Goal: Task Accomplishment & Management: Manage account settings

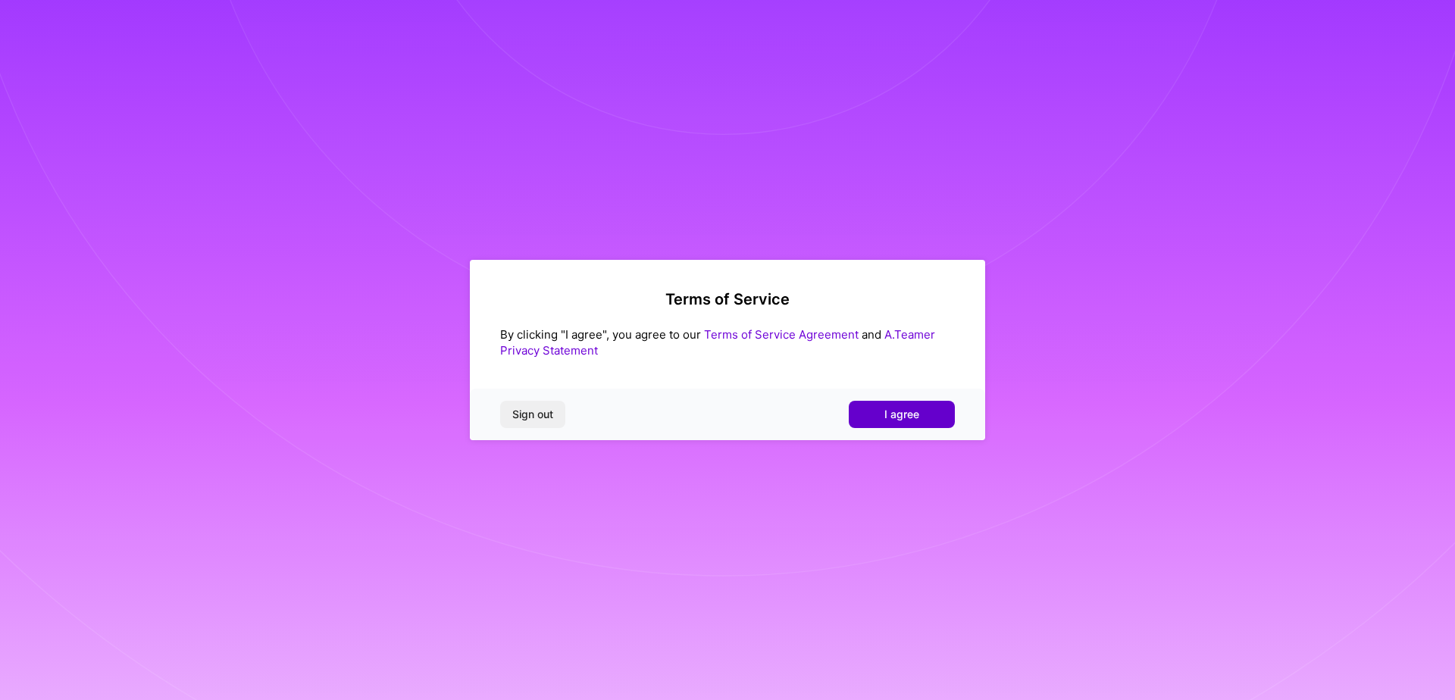
click at [915, 423] on button "I agree" at bounding box center [902, 414] width 106 height 27
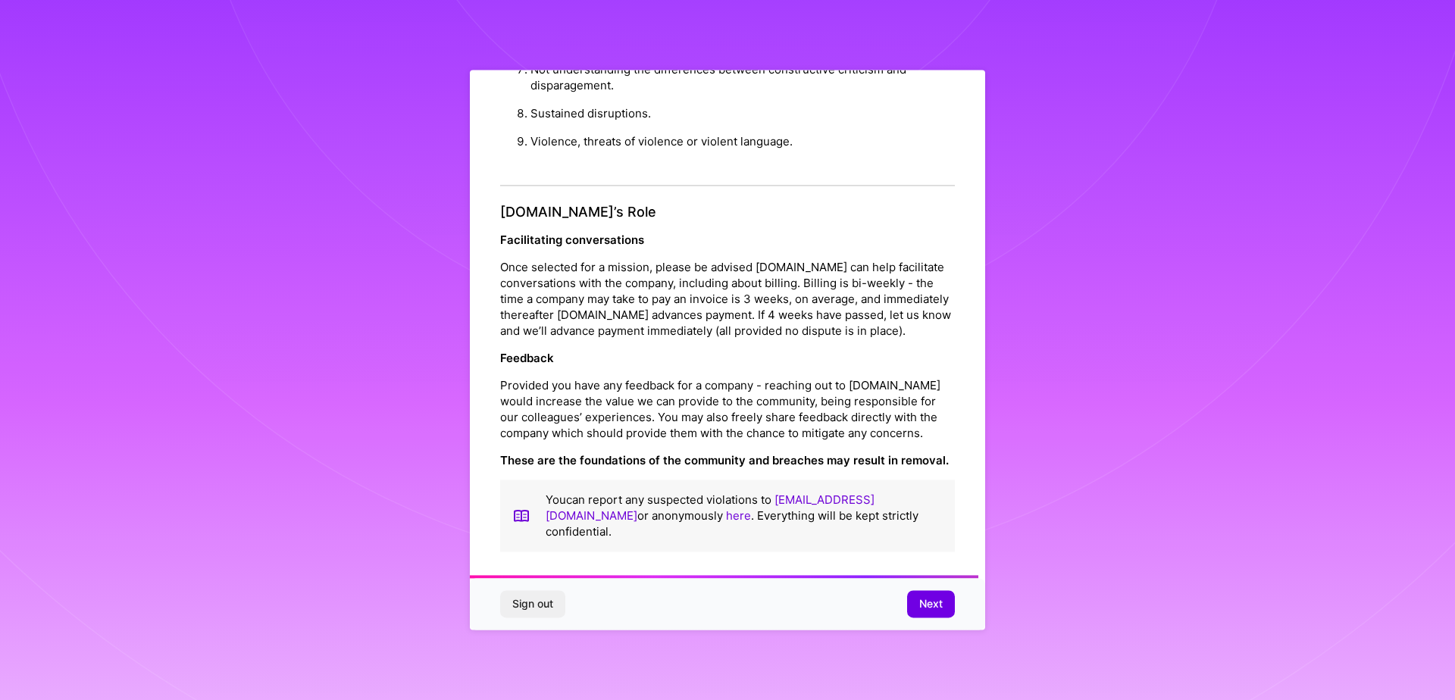
scroll to position [1633, 0]
click at [945, 611] on button "Next" at bounding box center [931, 604] width 48 height 27
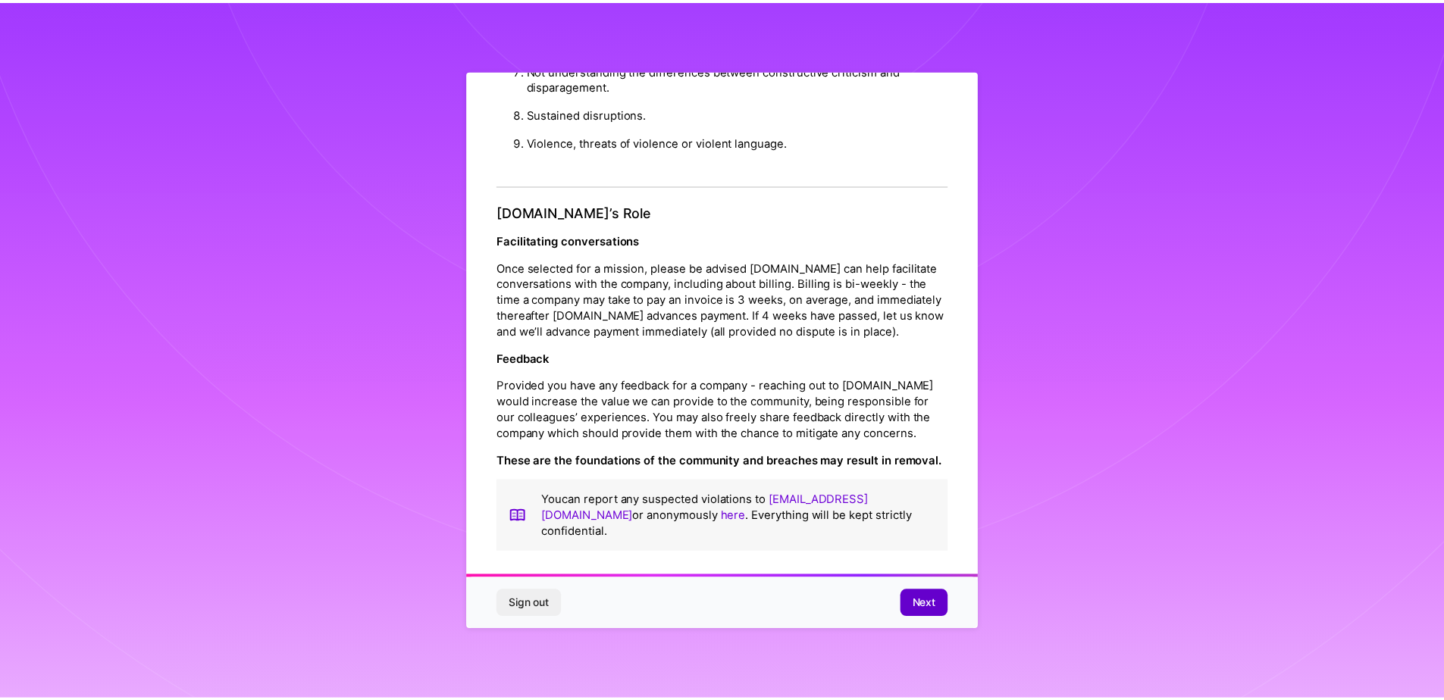
scroll to position [0, 0]
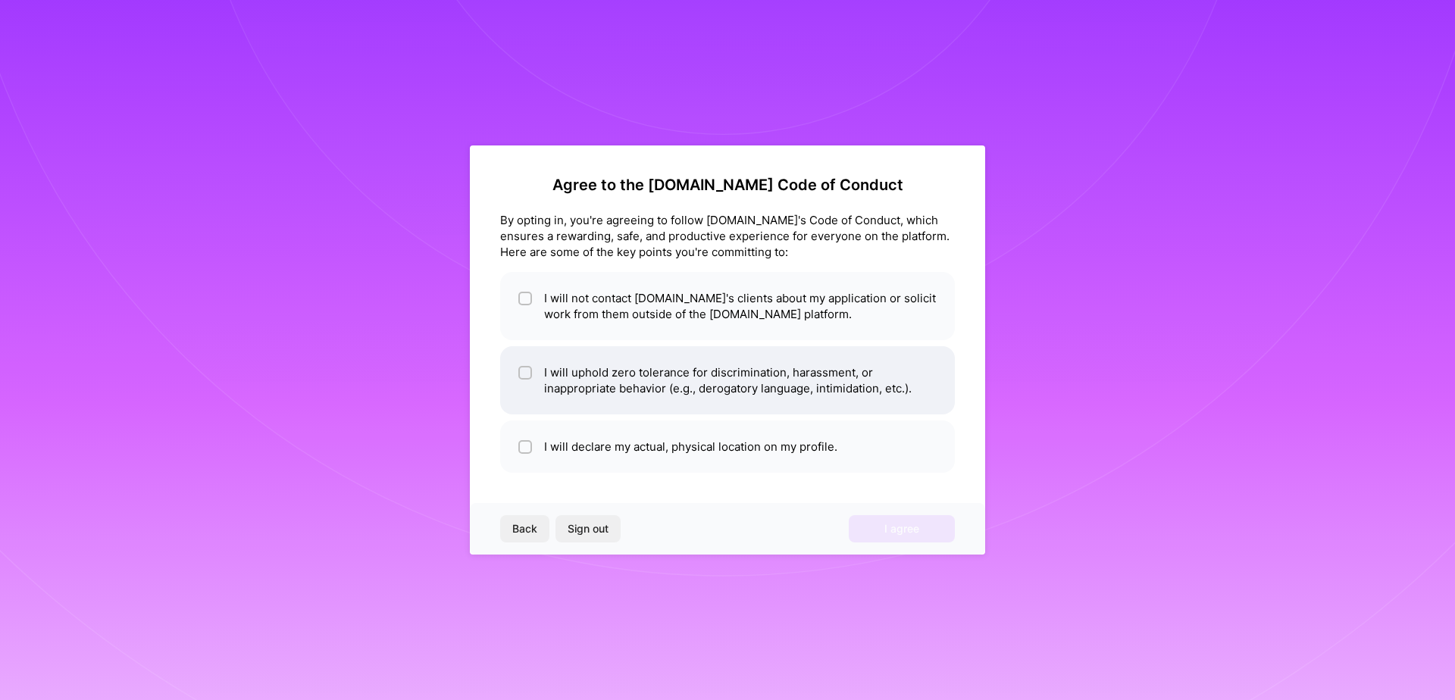
click at [736, 389] on li "I will uphold zero tolerance for discrimination, harassment, or inappropriate b…" at bounding box center [727, 380] width 455 height 68
checkbox input "true"
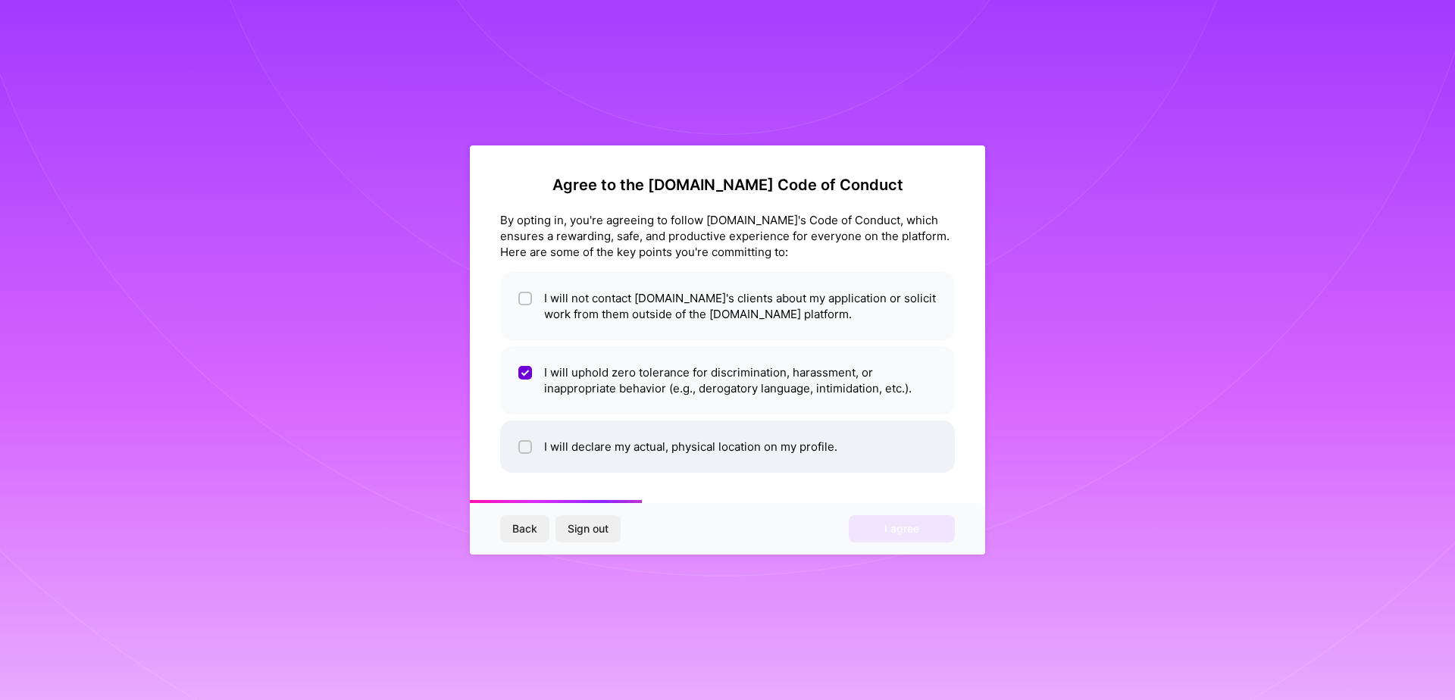
click at [681, 445] on li "I will declare my actual, physical location on my profile." at bounding box center [727, 447] width 455 height 52
checkbox input "true"
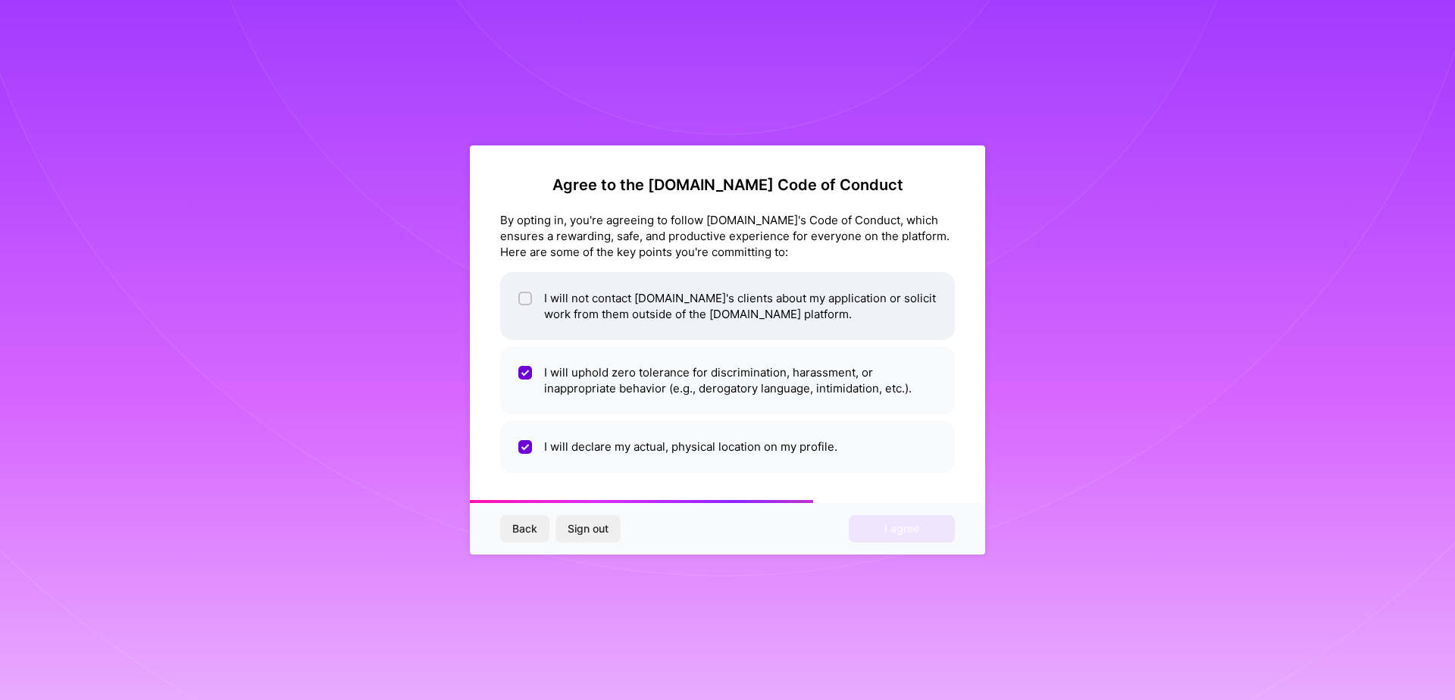
click at [728, 296] on li "I will not contact [DOMAIN_NAME]'s clients about my application or solicit work…" at bounding box center [727, 306] width 455 height 68
checkbox input "true"
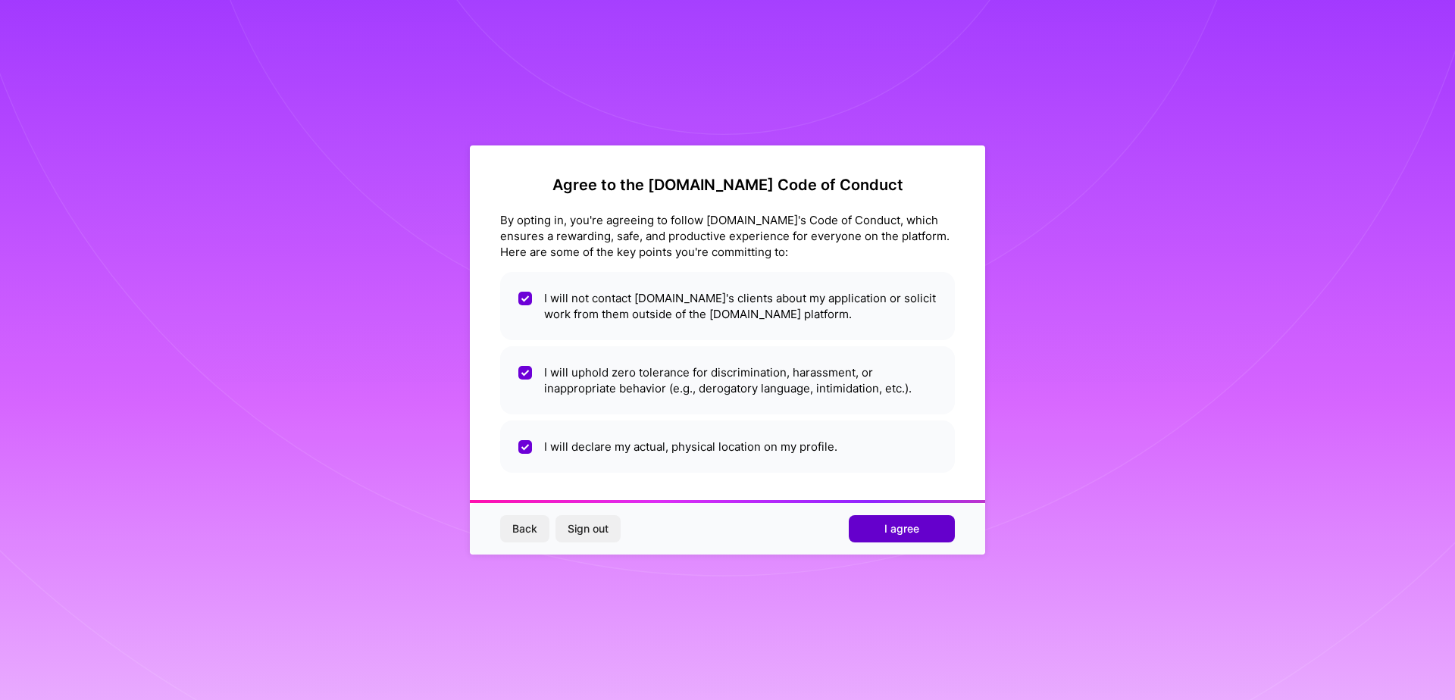
click at [887, 517] on button "I agree" at bounding box center [902, 528] width 106 height 27
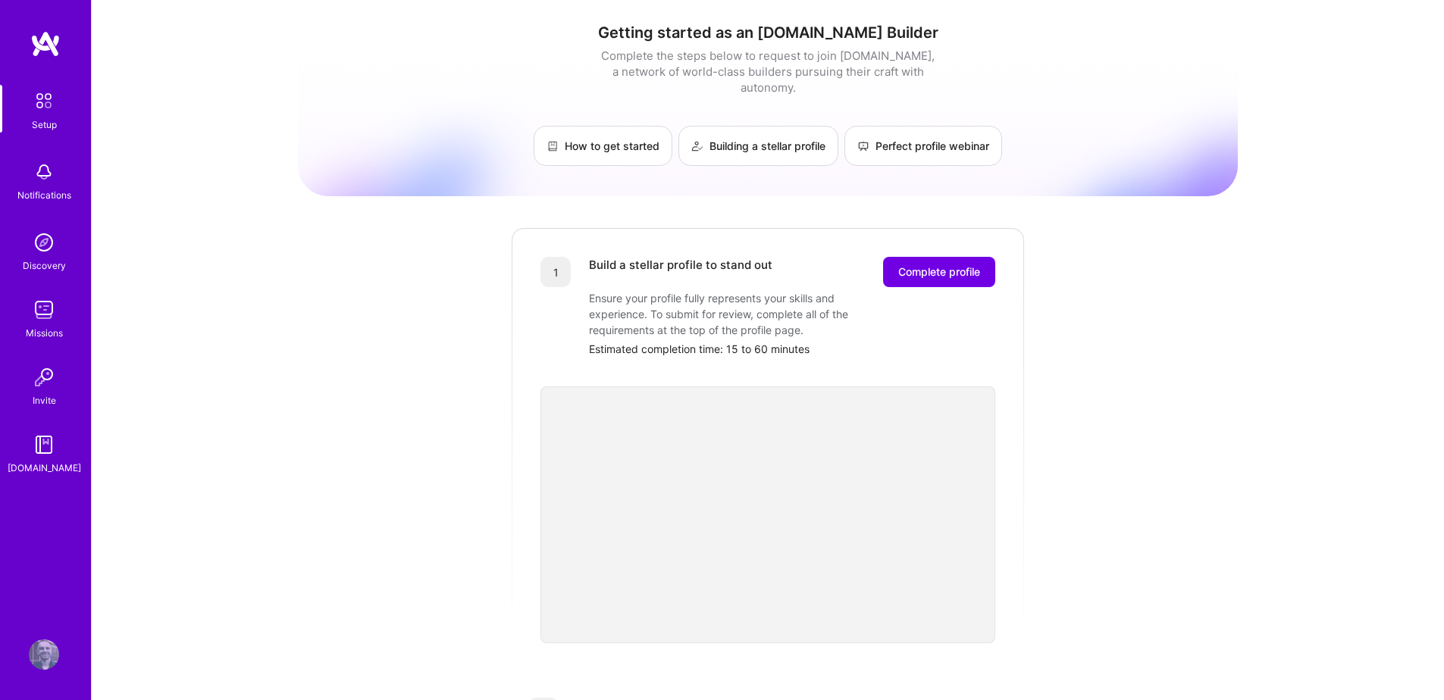
click at [45, 663] on img at bounding box center [44, 655] width 30 height 30
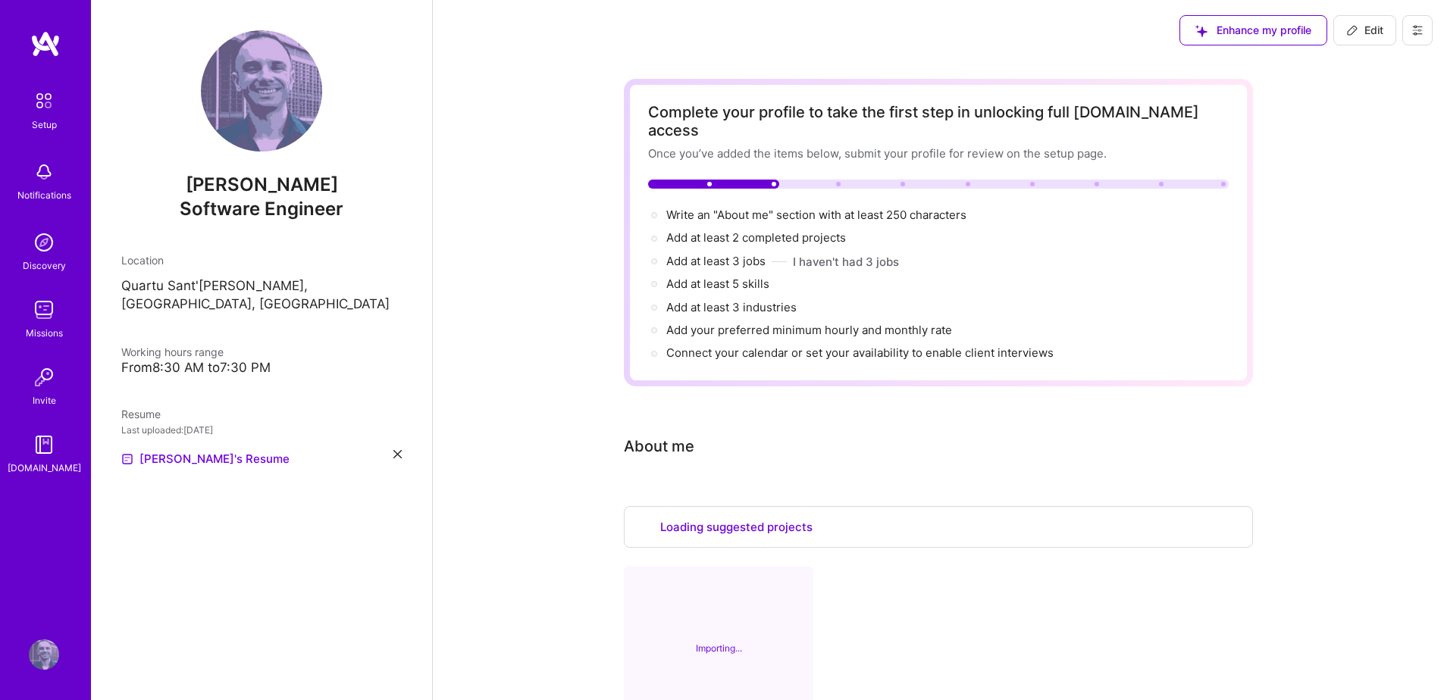
select select "US"
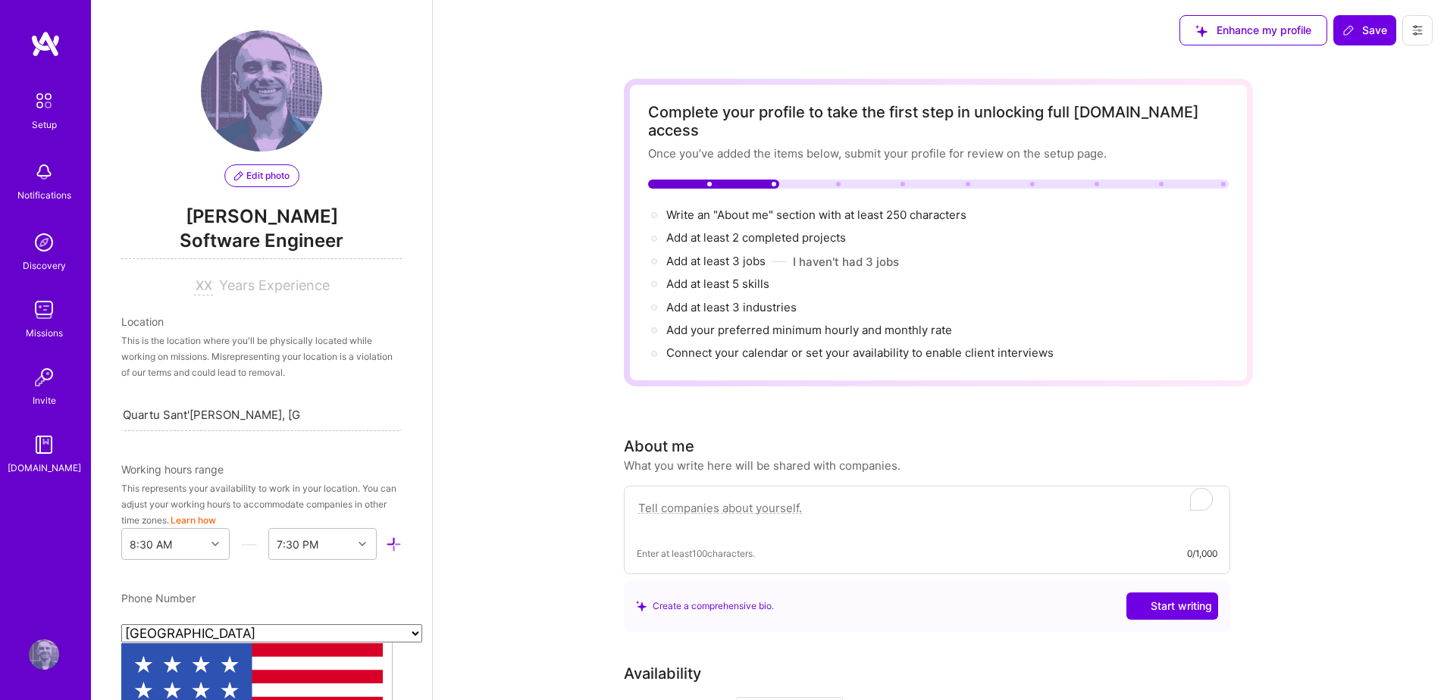
scroll to position [537, 0]
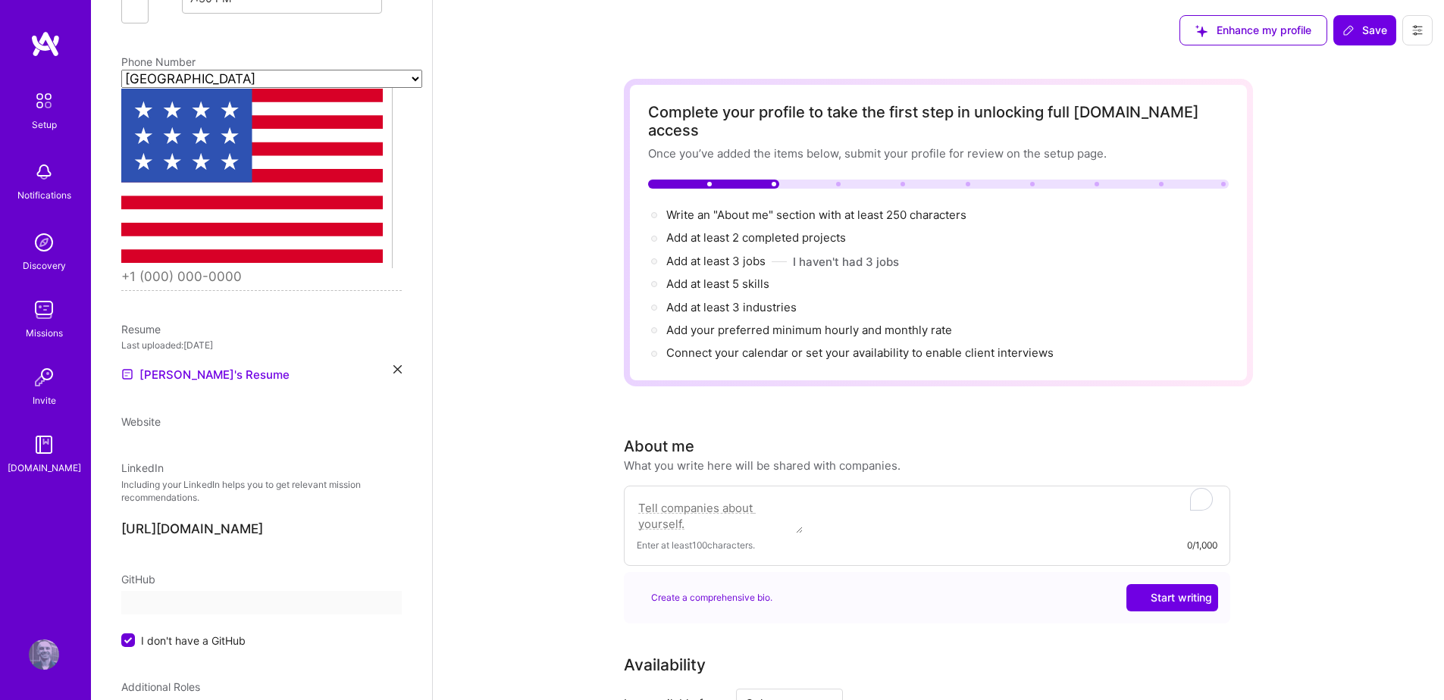
select select "US"
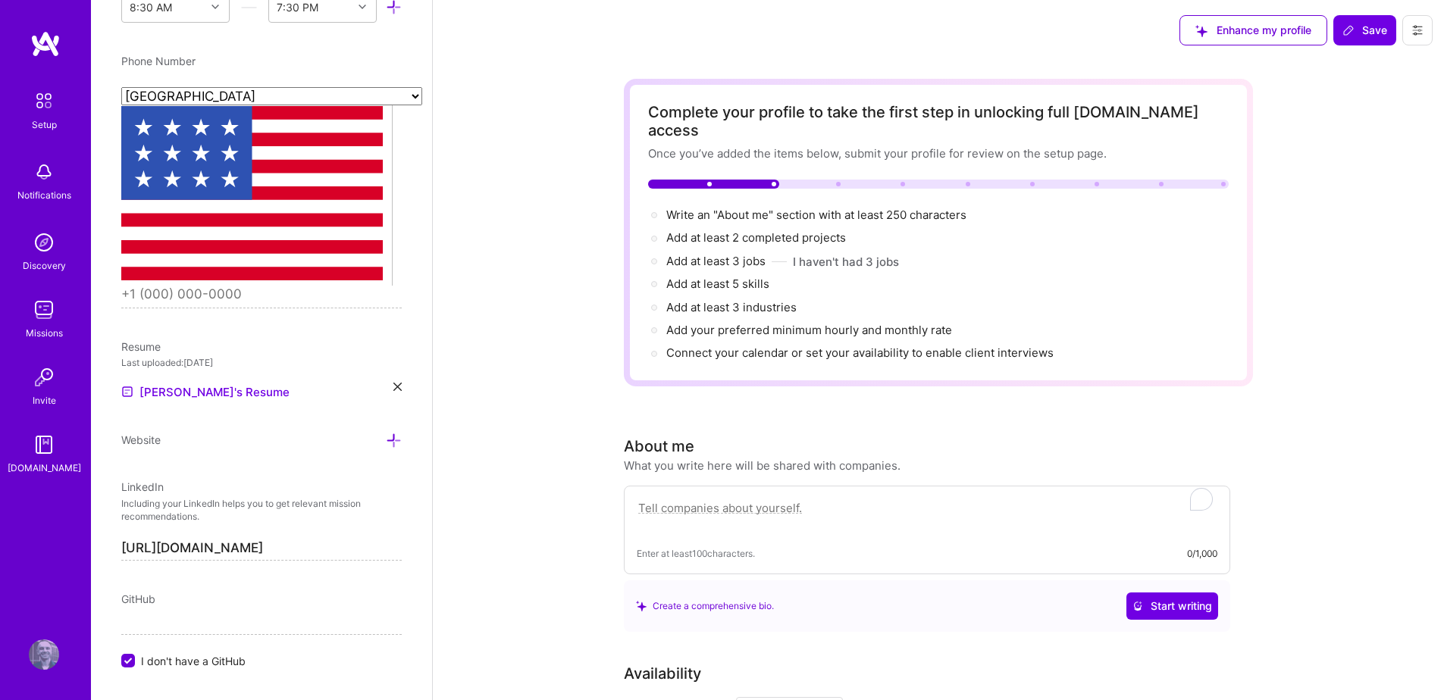
click at [1419, 34] on icon at bounding box center [1417, 30] width 9 height 9
click at [1396, 67] on button "Settings" at bounding box center [1376, 64] width 114 height 39
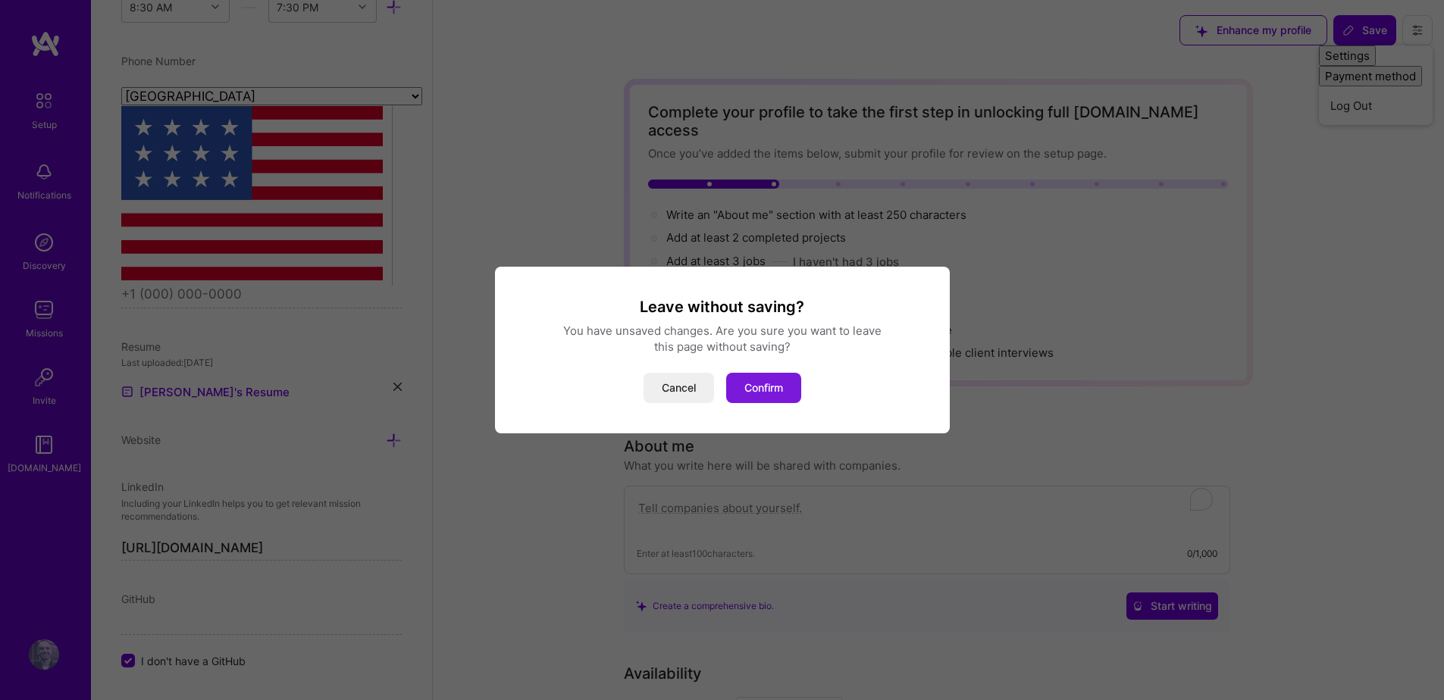
click at [744, 384] on button "Confirm" at bounding box center [763, 388] width 75 height 30
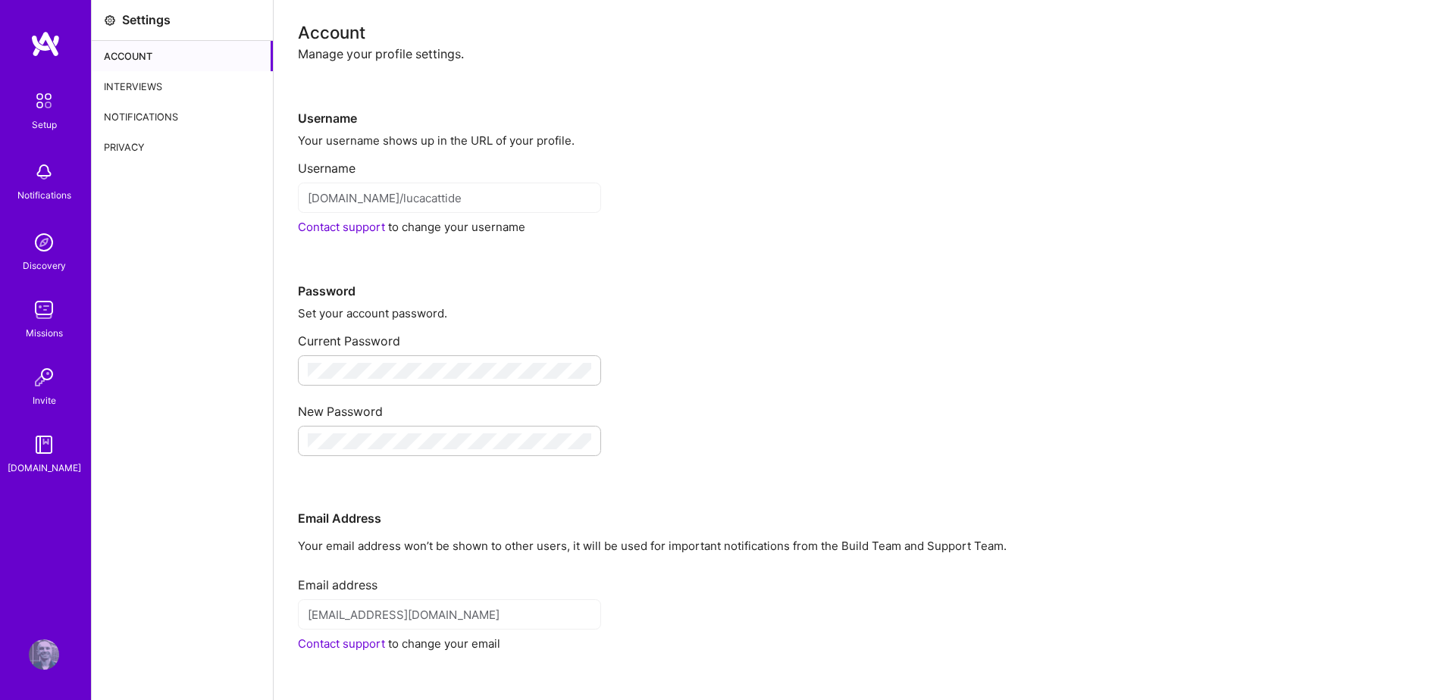
click at [159, 61] on div "Account" at bounding box center [182, 56] width 181 height 30
click at [133, 151] on div "Privacy" at bounding box center [182, 147] width 181 height 30
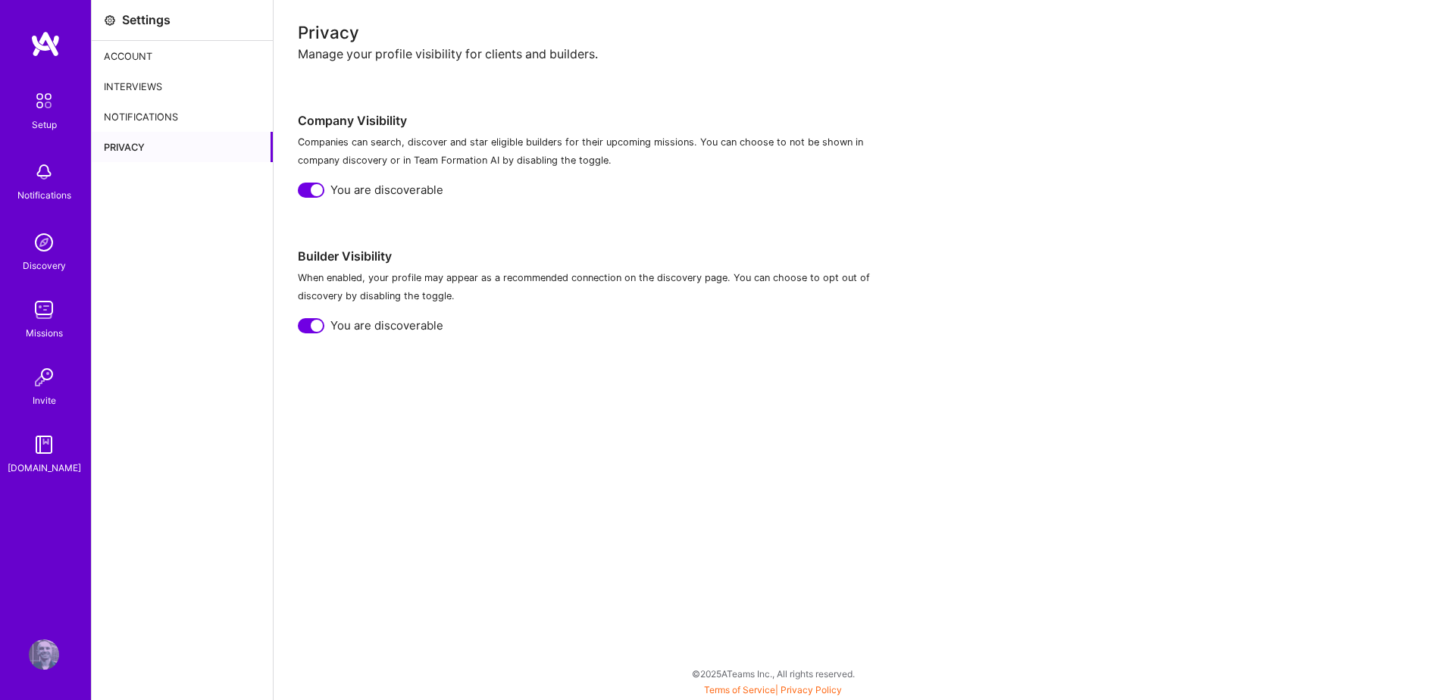
click at [183, 94] on div "Interviews" at bounding box center [182, 86] width 181 height 30
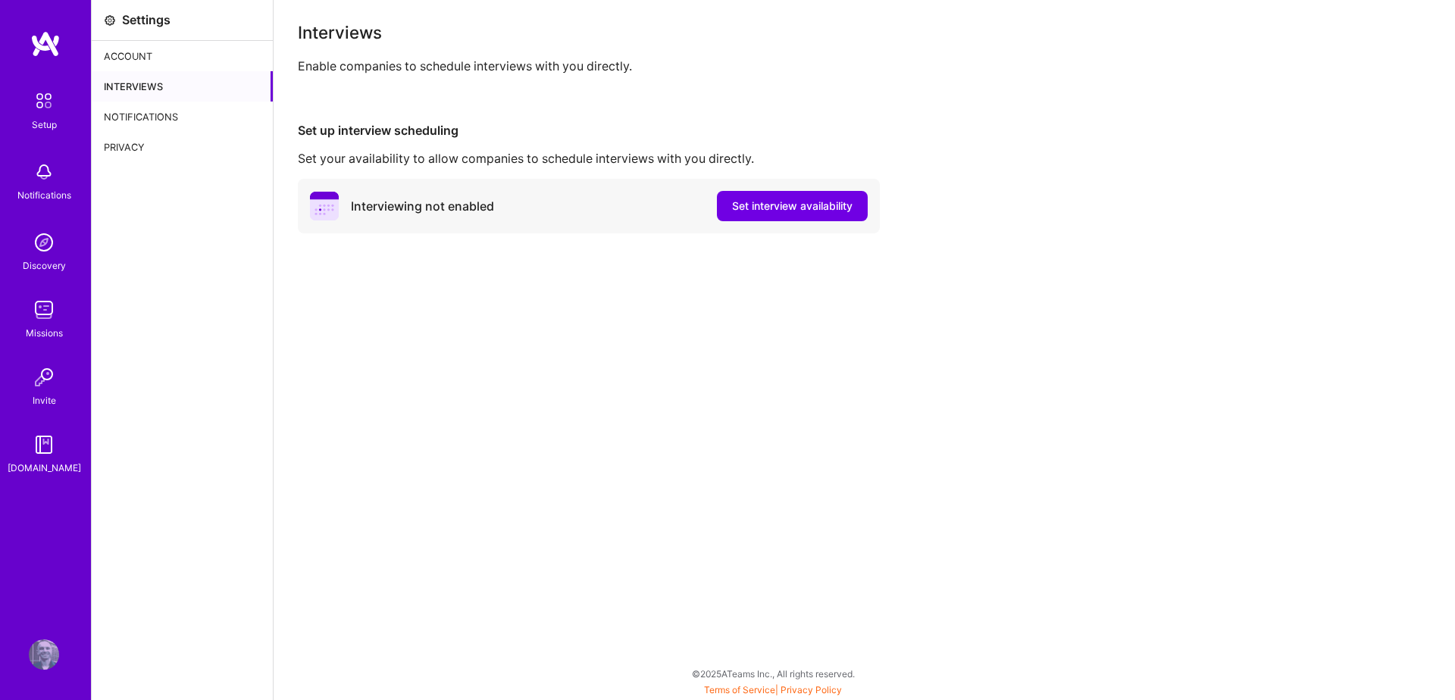
click at [186, 110] on div "Notifications" at bounding box center [182, 117] width 181 height 30
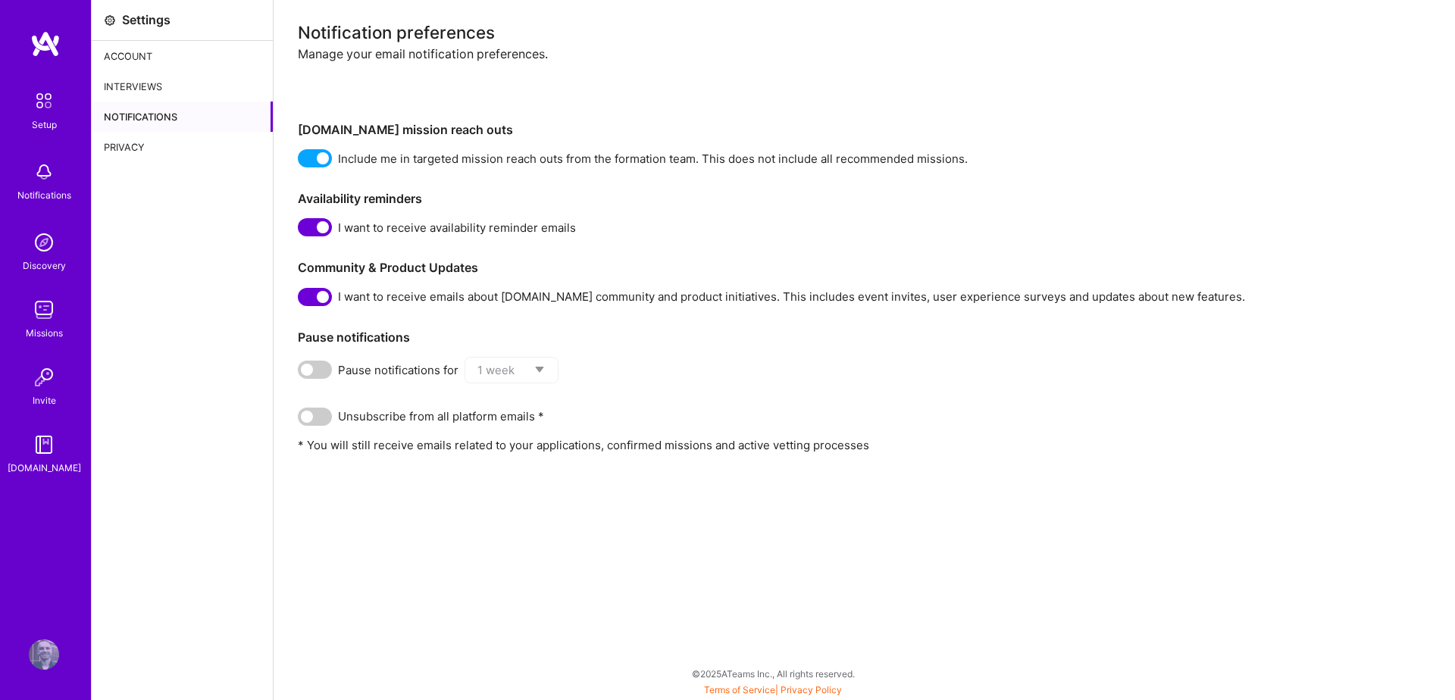
click at [166, 149] on div "Privacy" at bounding box center [182, 147] width 181 height 30
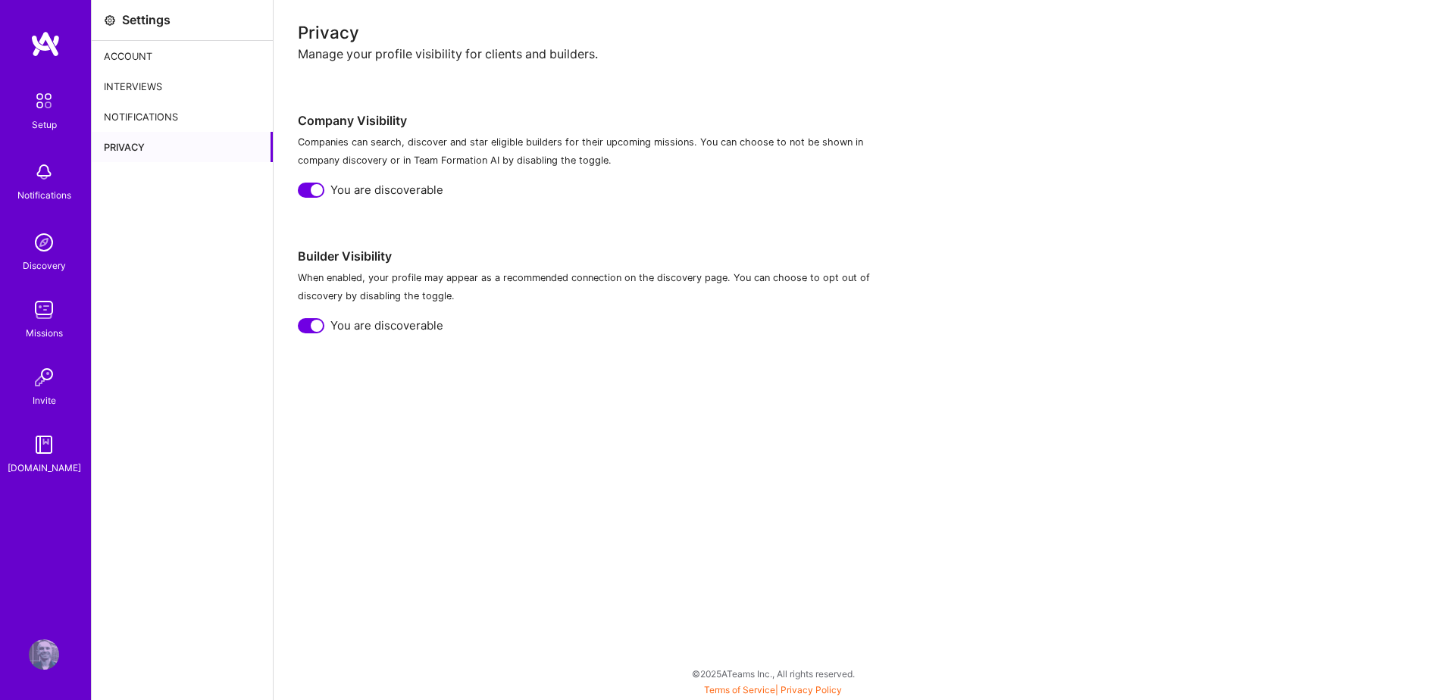
click at [183, 115] on div "Notifications" at bounding box center [182, 117] width 181 height 30
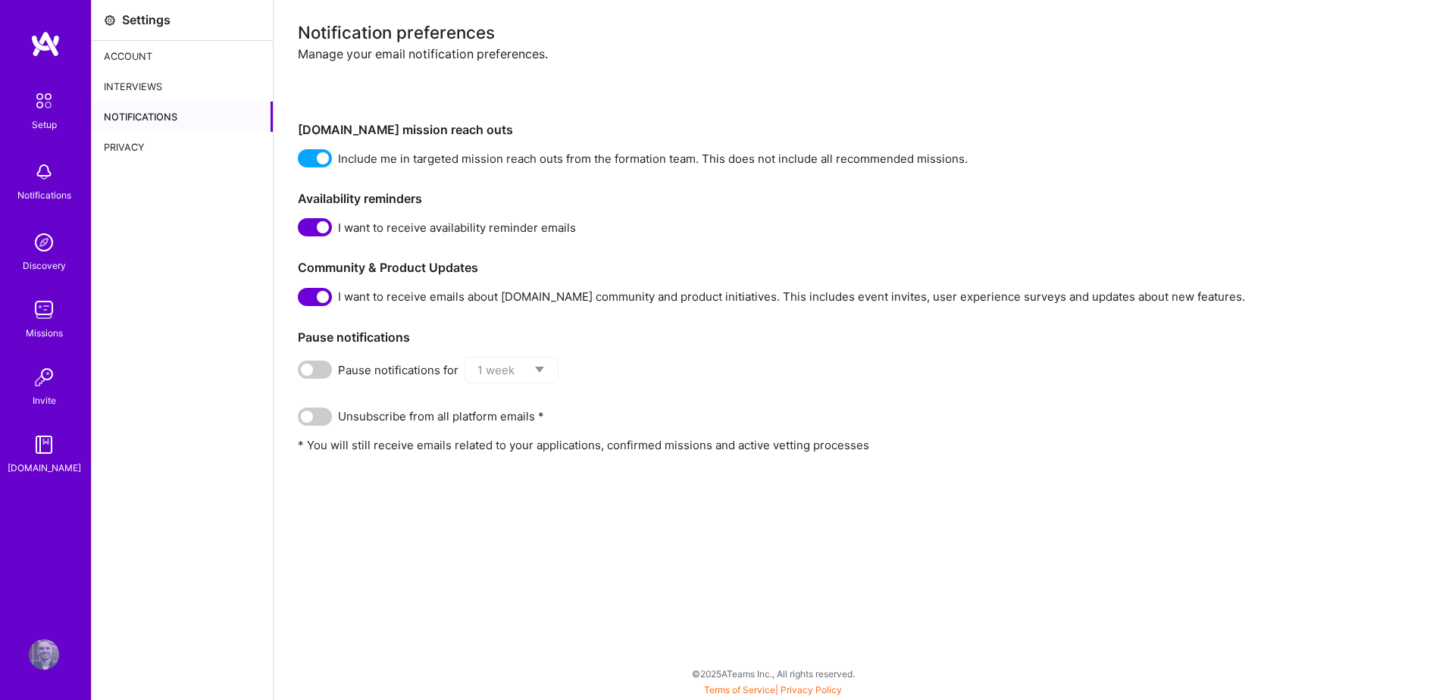
click at [50, 649] on img at bounding box center [44, 655] width 30 height 30
